Goal: Find specific page/section

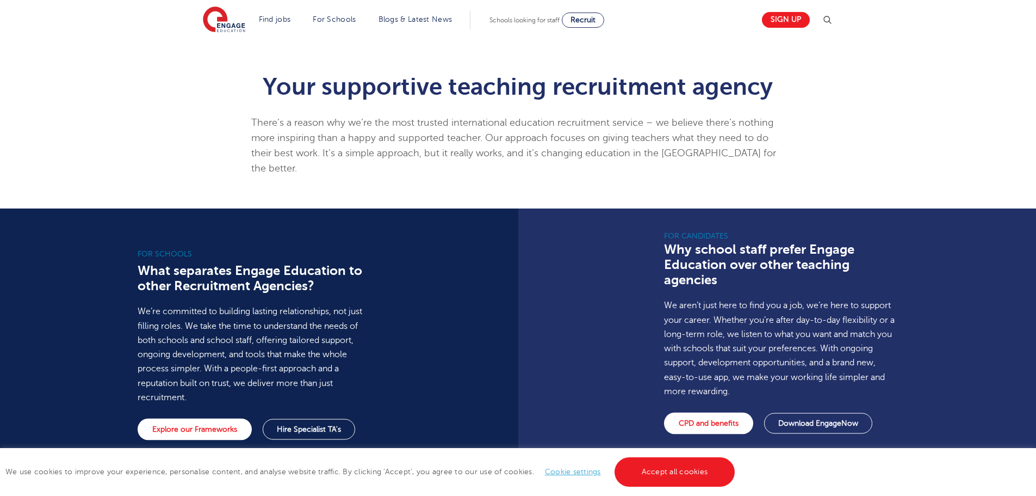
scroll to position [707, 0]
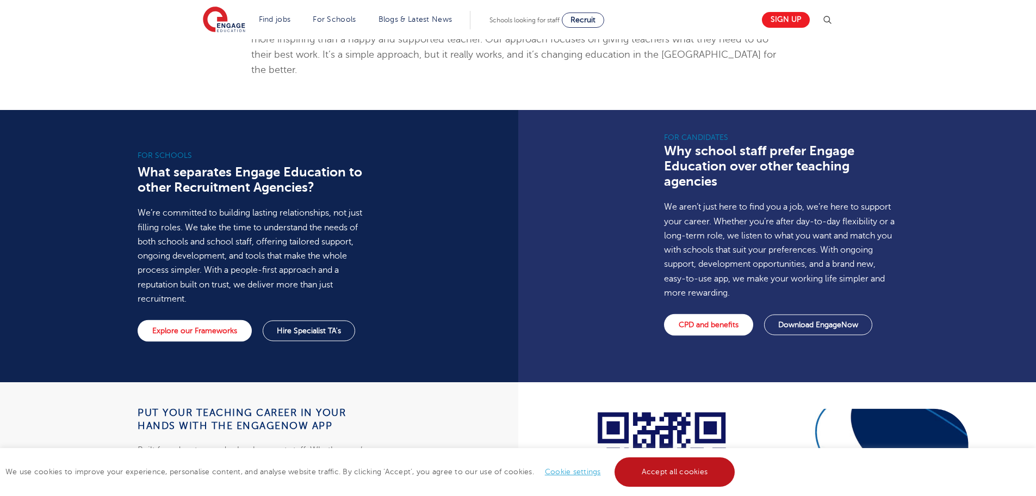
click at [663, 471] on link "Accept all cookies" at bounding box center [675, 471] width 121 height 29
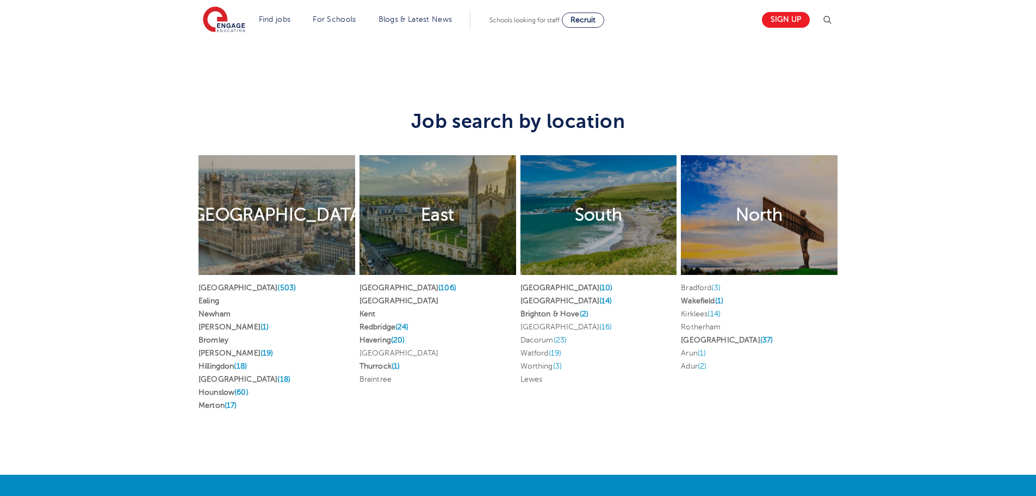
scroll to position [2121, 0]
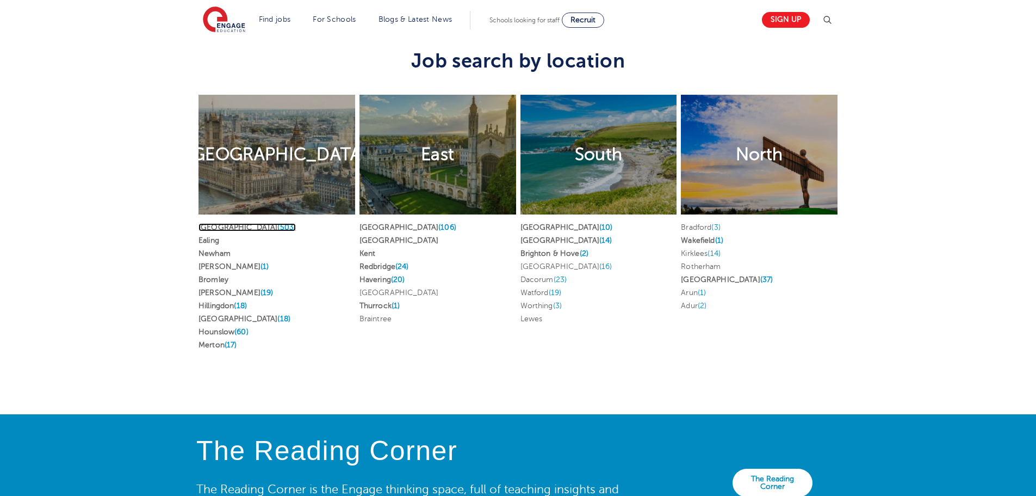
click at [216, 223] on link "London (503)" at bounding box center [247, 227] width 97 height 8
click at [213, 262] on link "Brent (1)" at bounding box center [234, 266] width 70 height 8
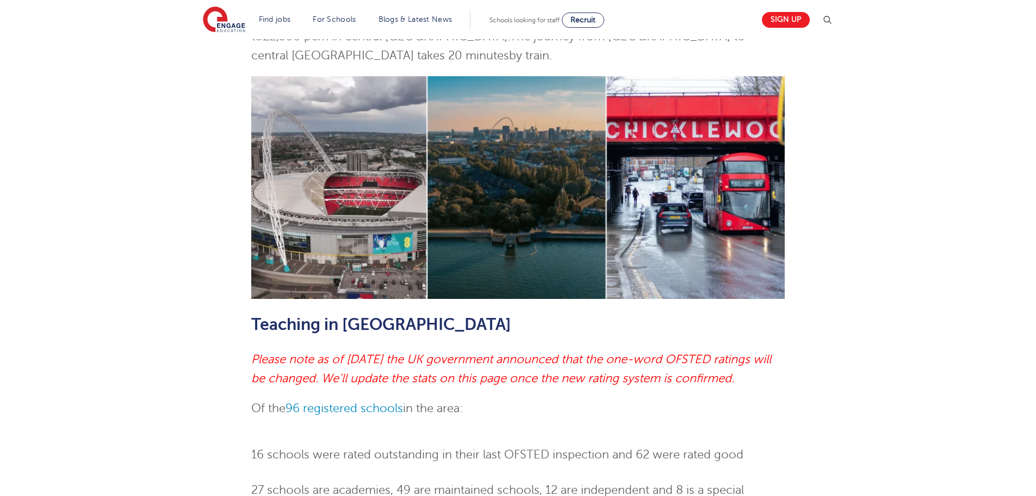
scroll to position [381, 0]
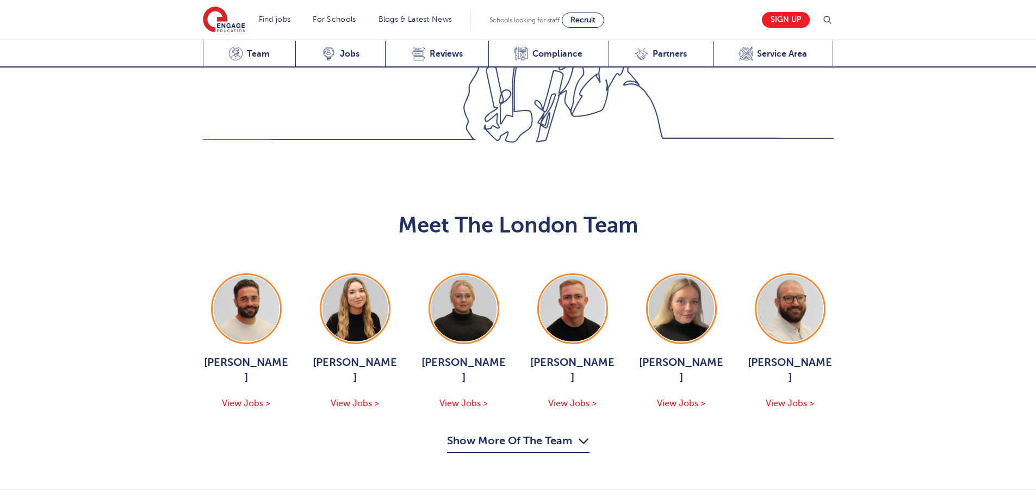
scroll to position [1088, 0]
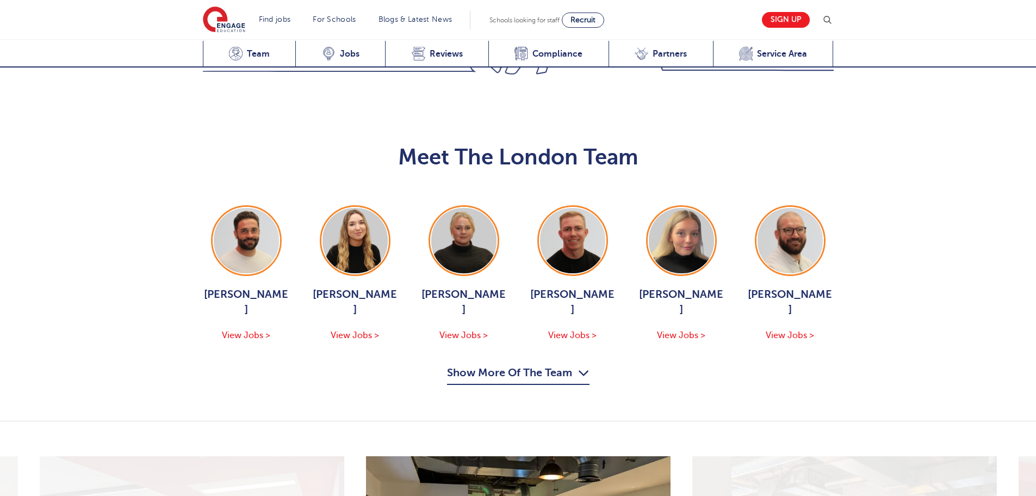
click at [562, 364] on button "Show More Of The Team" at bounding box center [518, 374] width 143 height 21
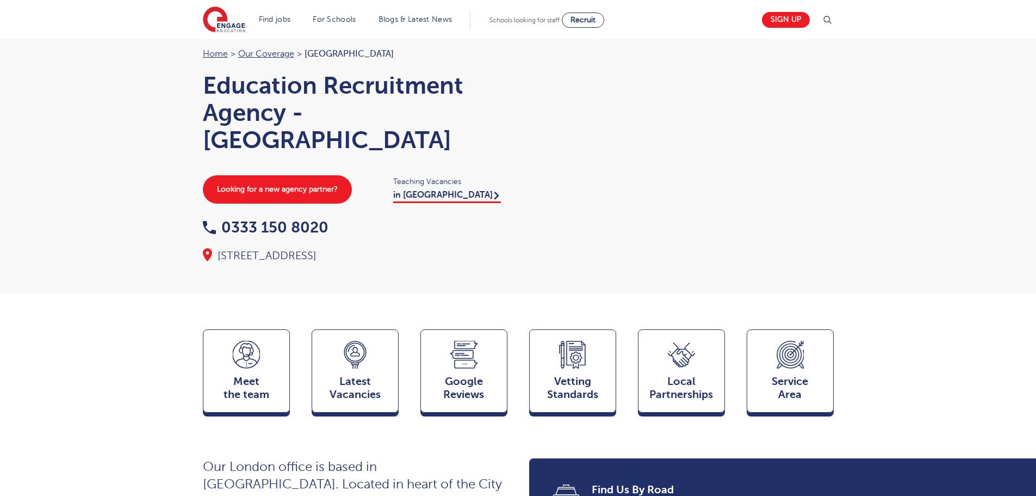
scroll to position [0, 0]
